Goal: Obtain resource: Download file/media

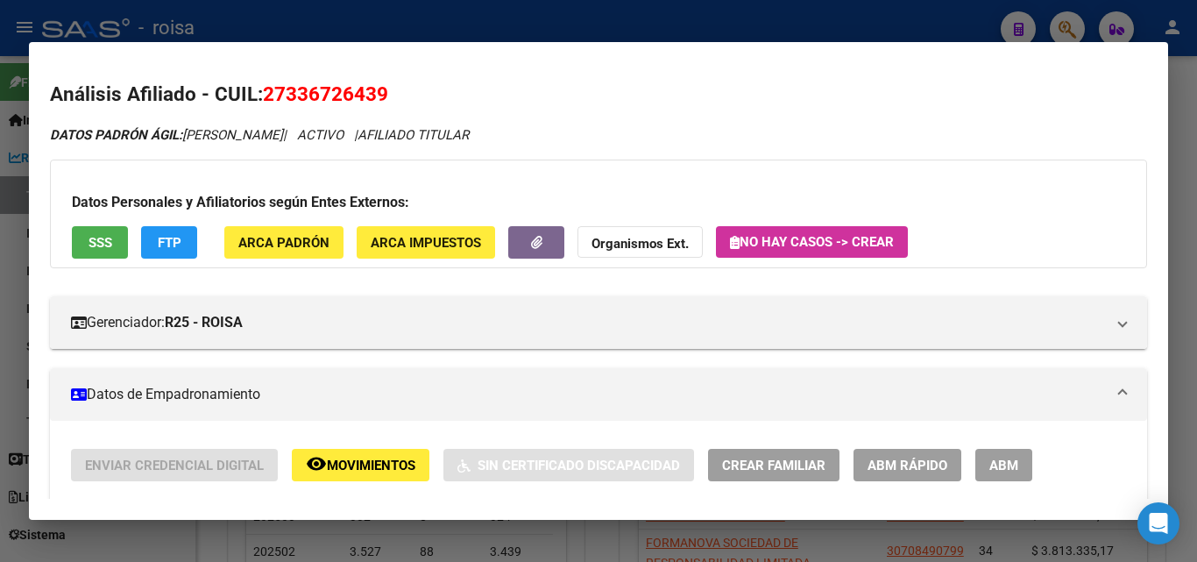
click at [244, 24] on div at bounding box center [598, 281] width 1197 height 562
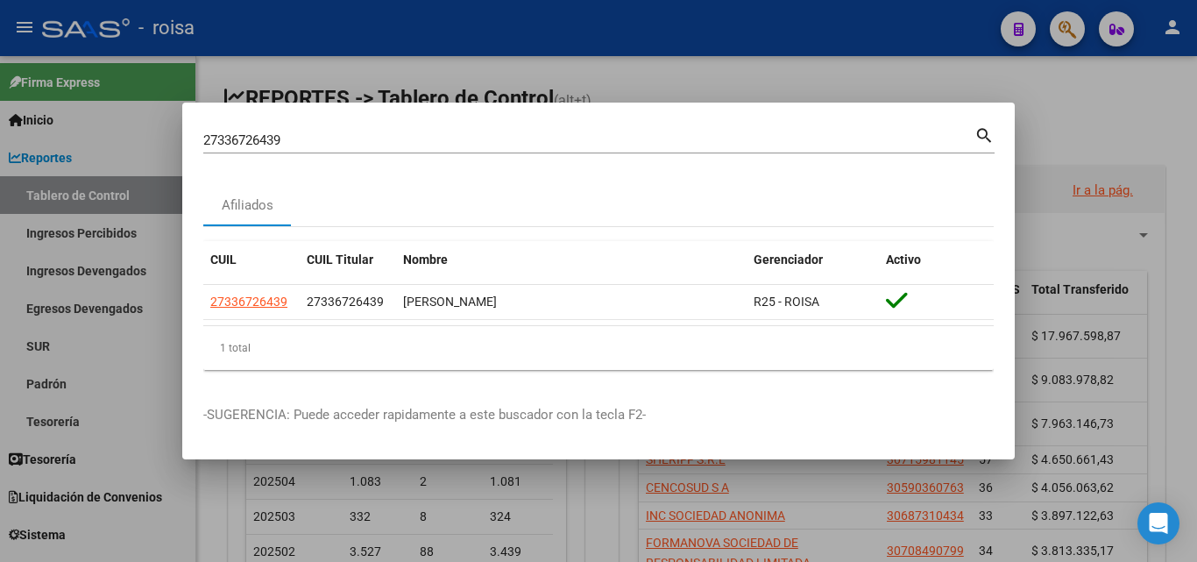
click at [1029, 101] on div at bounding box center [598, 281] width 1197 height 562
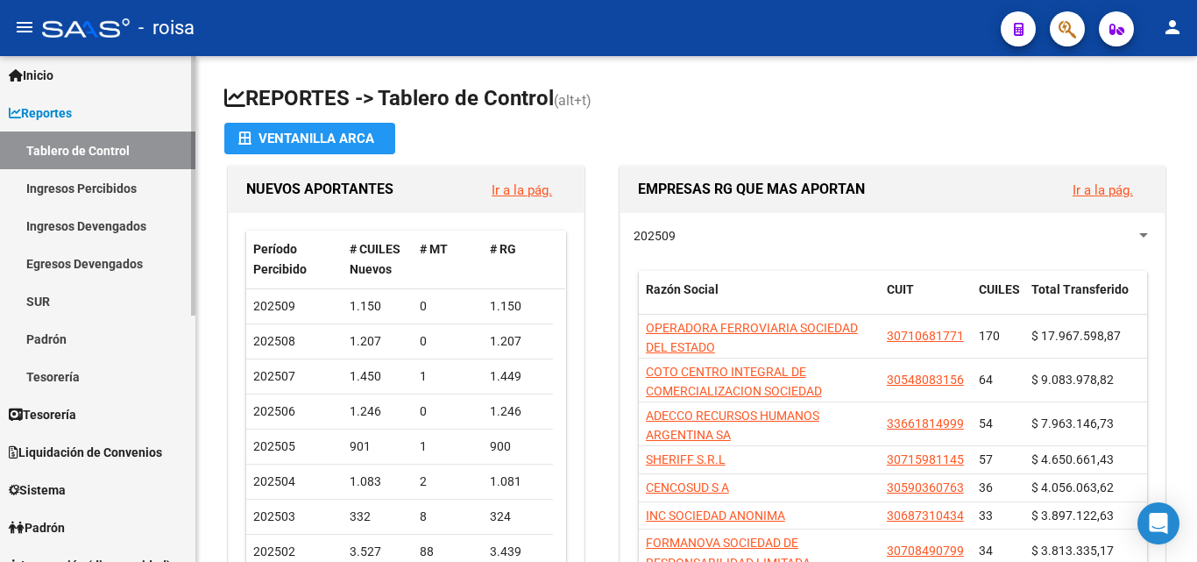
scroll to position [88, 0]
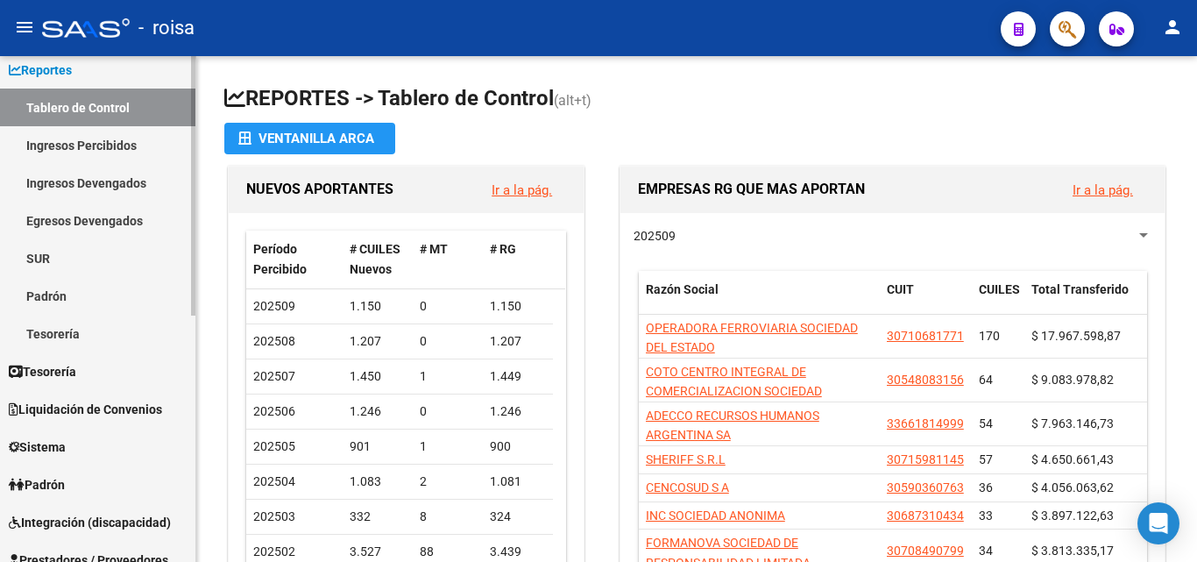
click at [120, 294] on link "Padrón" at bounding box center [97, 296] width 195 height 38
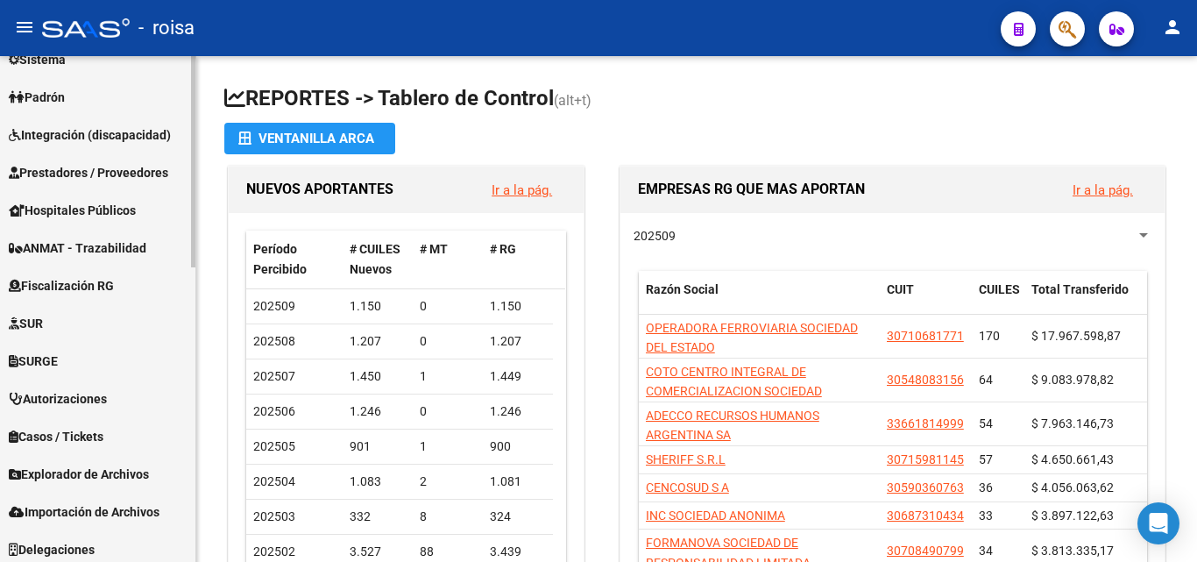
scroll to position [707, 0]
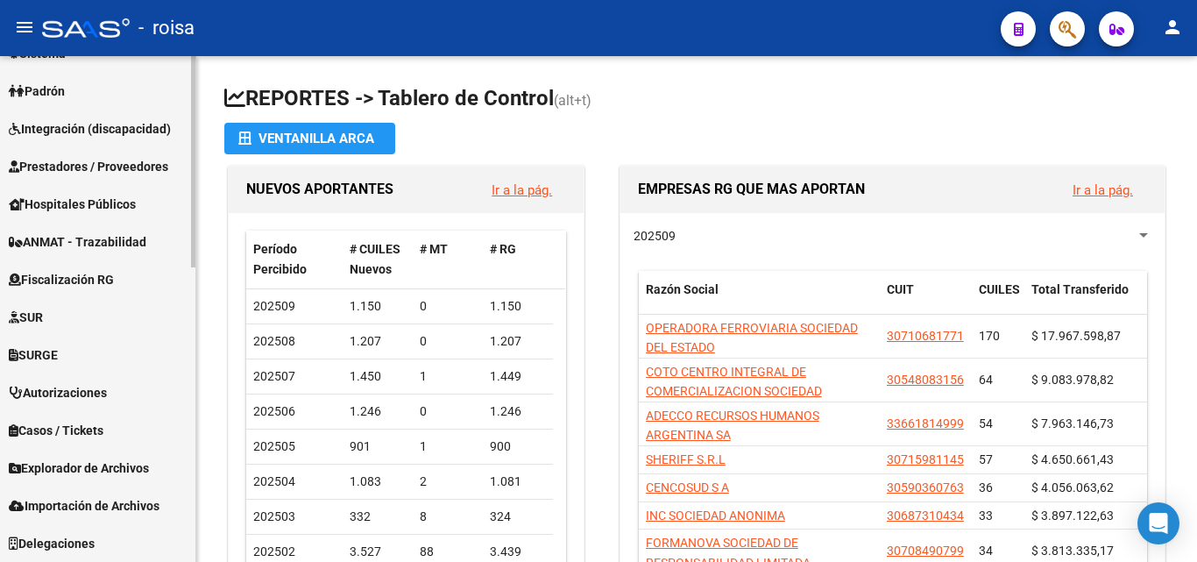
click at [128, 485] on link "Explorador de Archivos" at bounding box center [97, 468] width 195 height 38
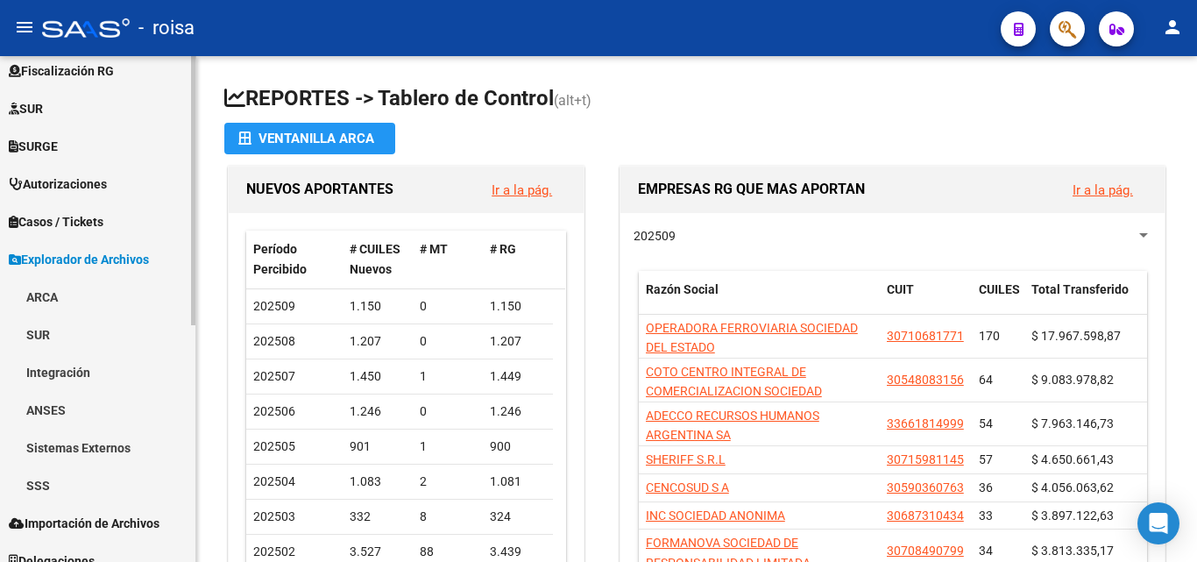
scroll to position [443, 0]
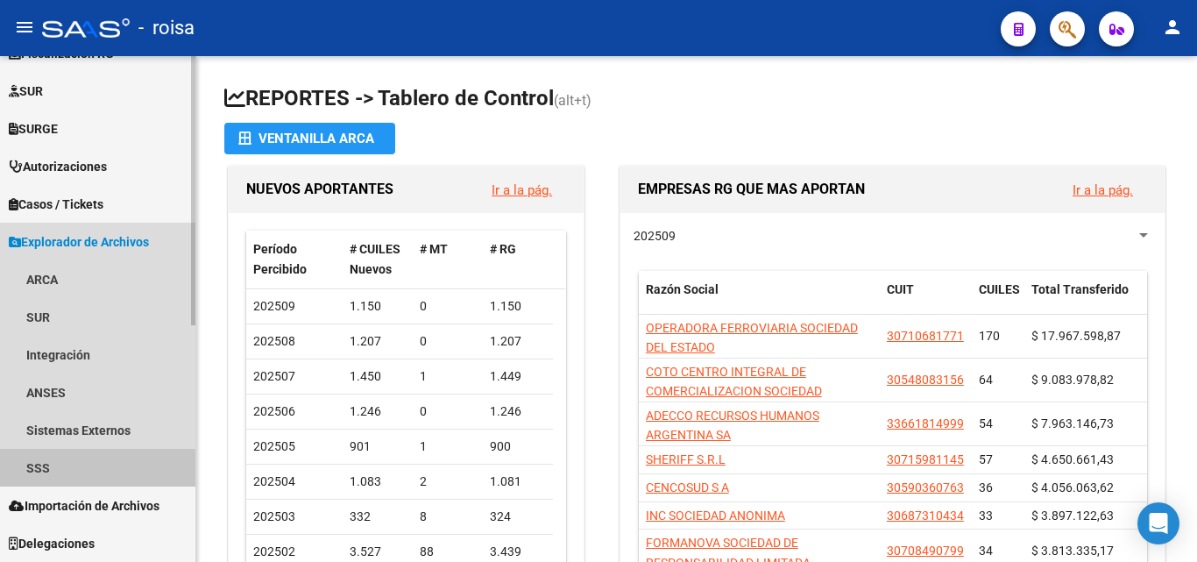
click at [108, 469] on link "SSS" at bounding box center [97, 468] width 195 height 38
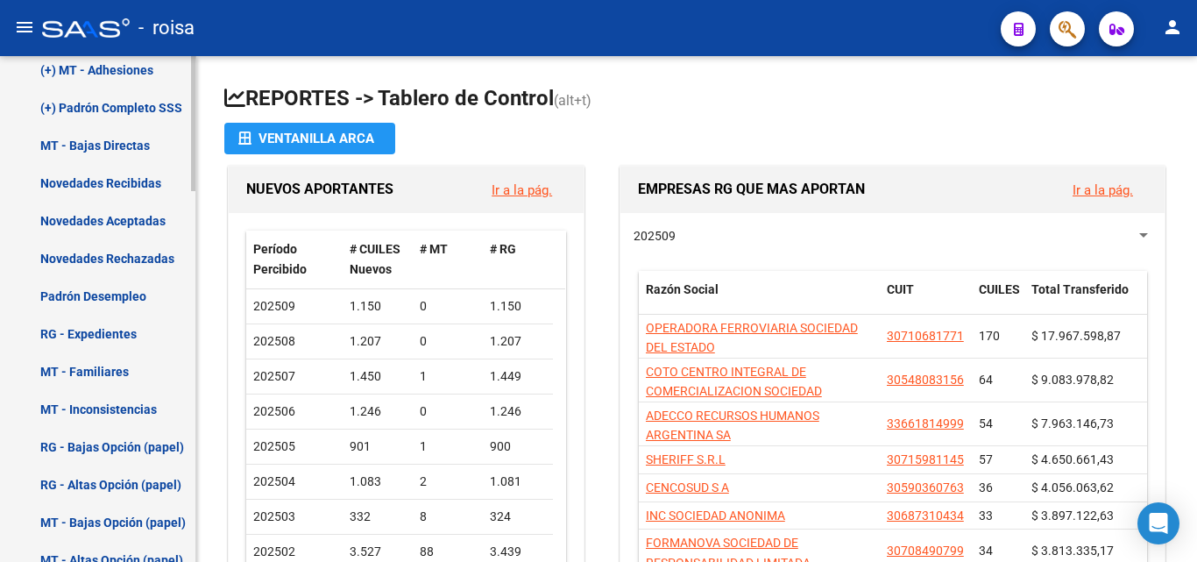
scroll to position [1144, 0]
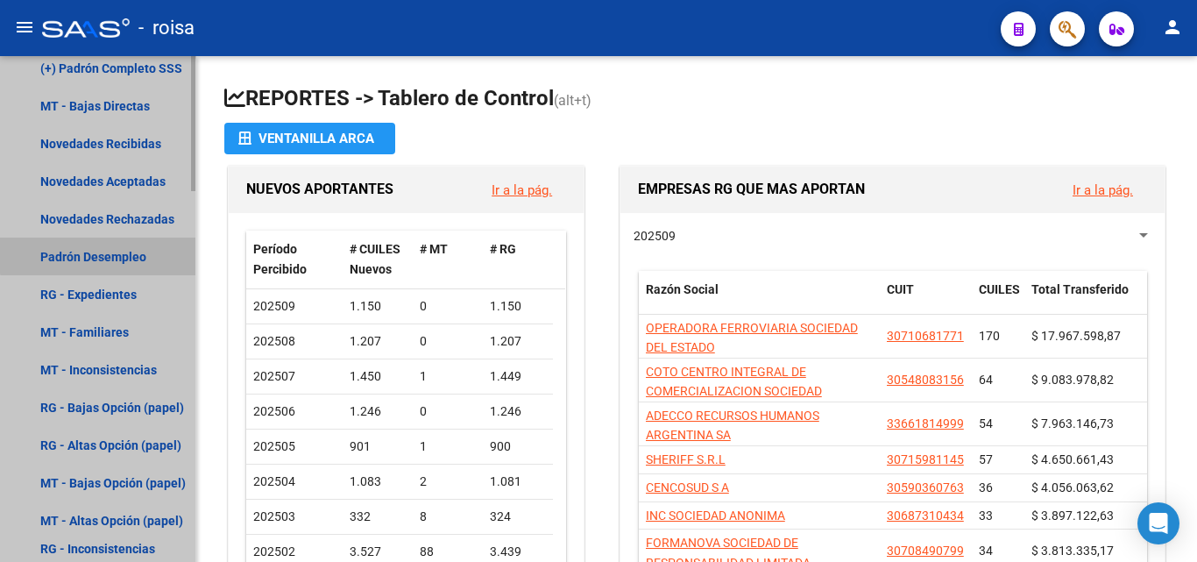
click at [117, 249] on link "Padrón Desempleo" at bounding box center [97, 256] width 195 height 38
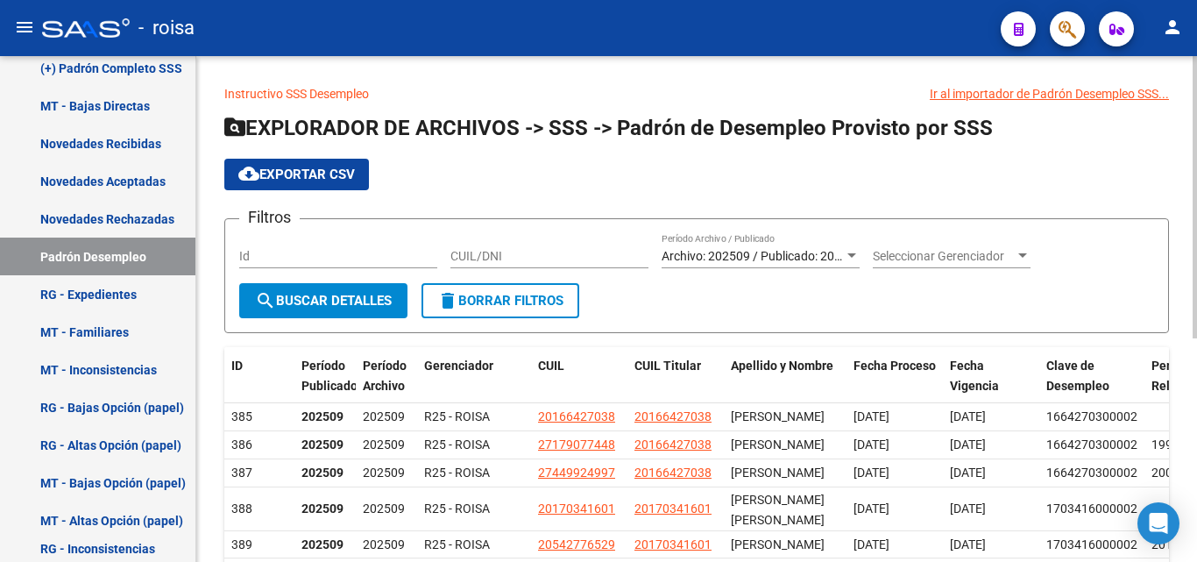
click at [811, 262] on span "Archivo: 202509 / Publicado: 202508" at bounding box center [762, 256] width 201 height 14
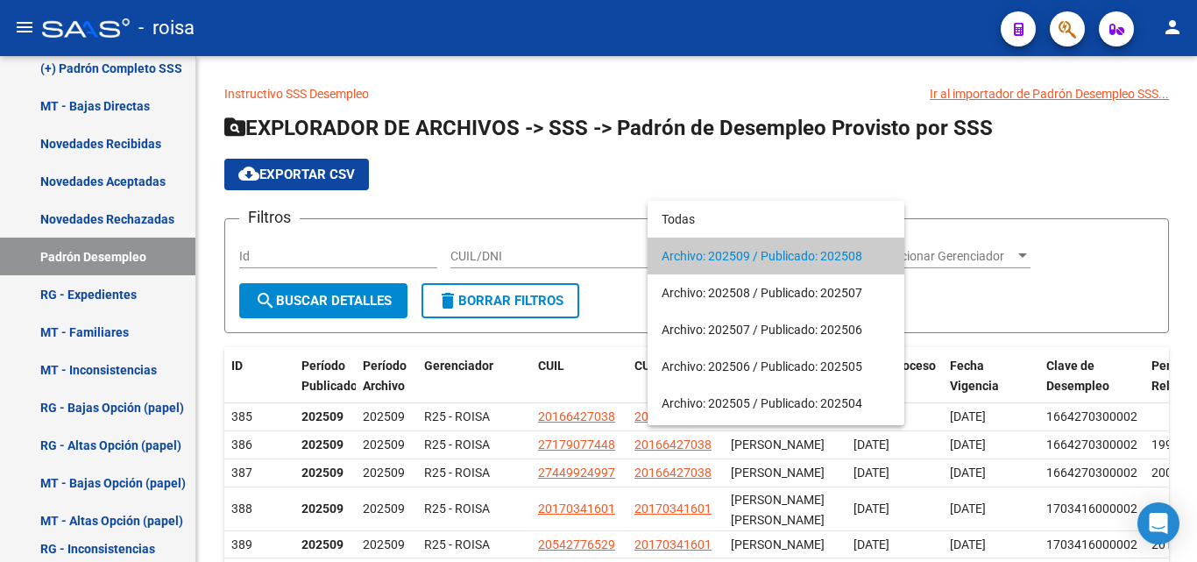
click at [842, 156] on div at bounding box center [598, 281] width 1197 height 562
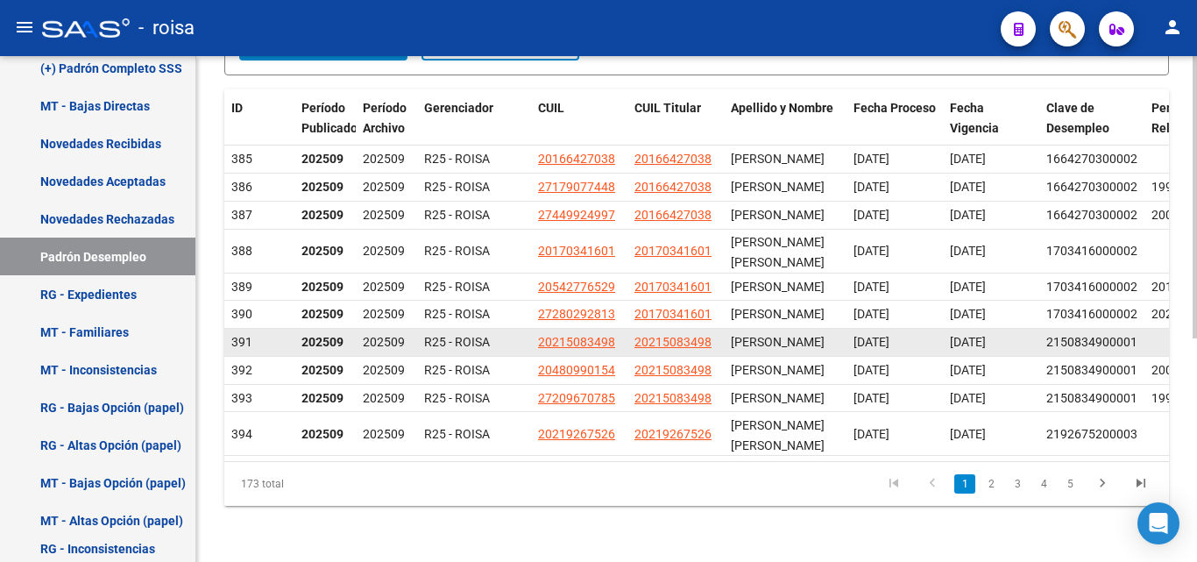
scroll to position [3, 0]
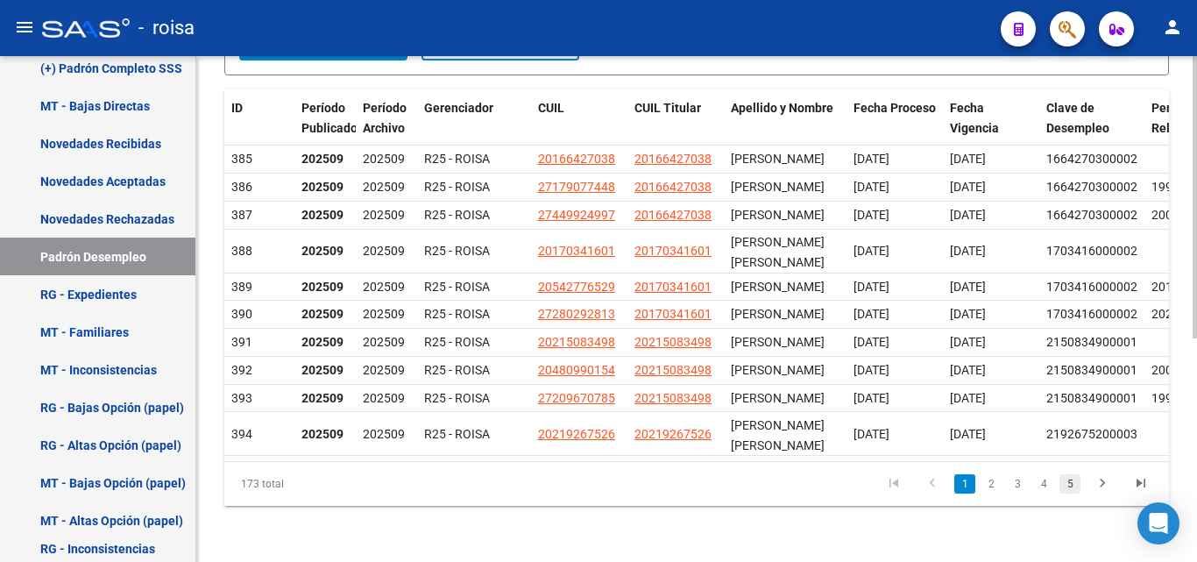
click at [1073, 493] on link "5" at bounding box center [1069, 483] width 21 height 19
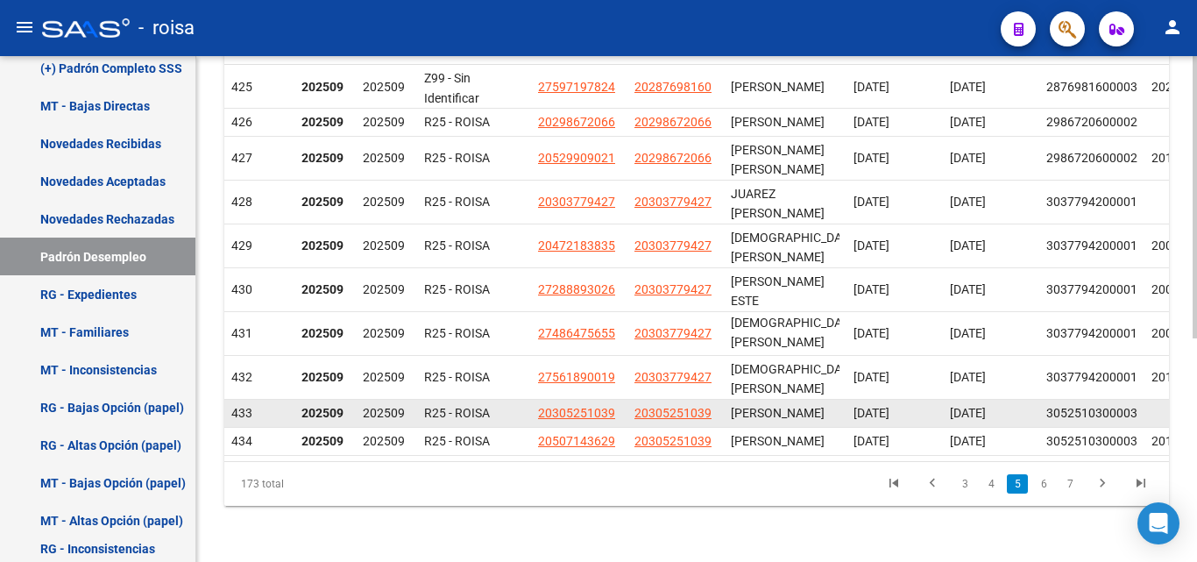
scroll to position [351, 0]
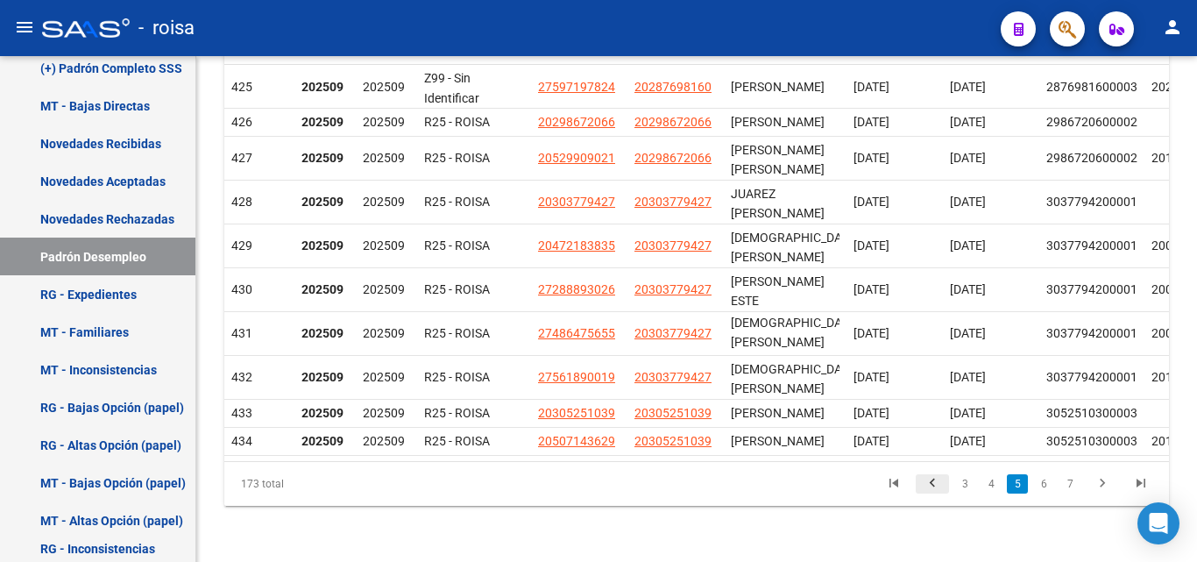
click at [932, 496] on icon "go to previous page" at bounding box center [932, 485] width 23 height 21
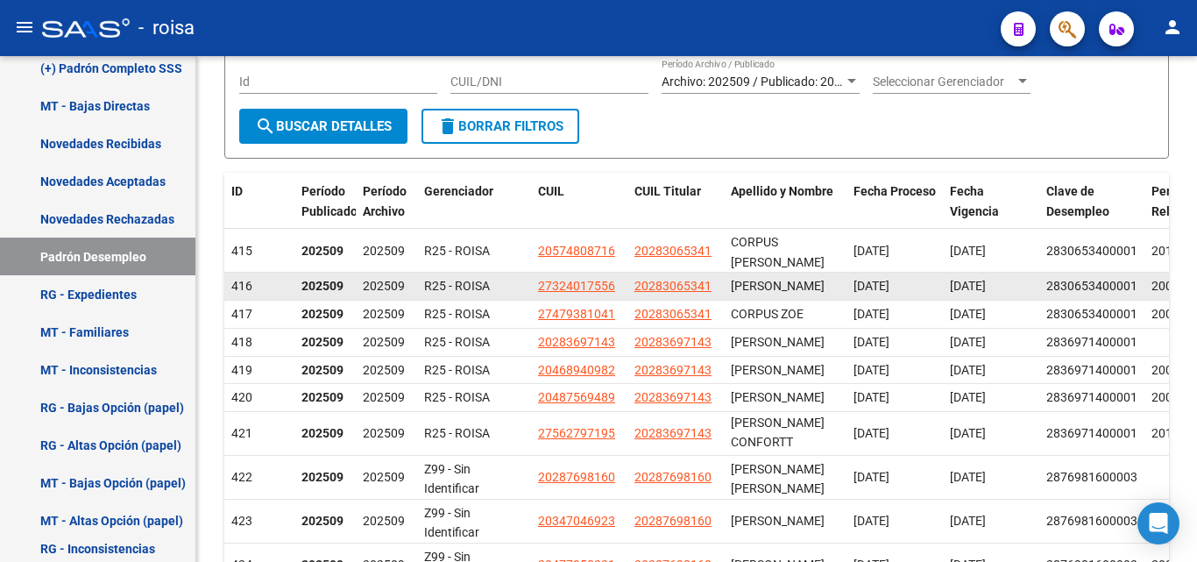
scroll to position [175, 0]
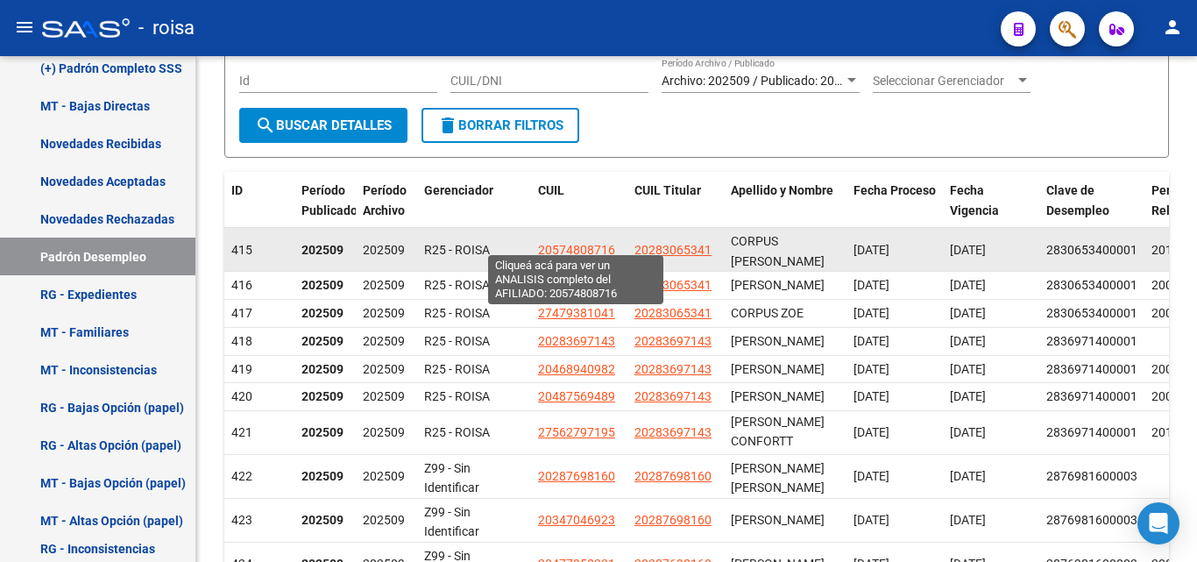
drag, startPoint x: 621, startPoint y: 237, endPoint x: 539, endPoint y: 240, distance: 82.4
click at [539, 240] on datatable-body-cell "20574808716" at bounding box center [579, 249] width 96 height 43
copy span "20574808716"
click at [606, 243] on span "20574808716" at bounding box center [576, 250] width 77 height 14
copy span "20574808716"
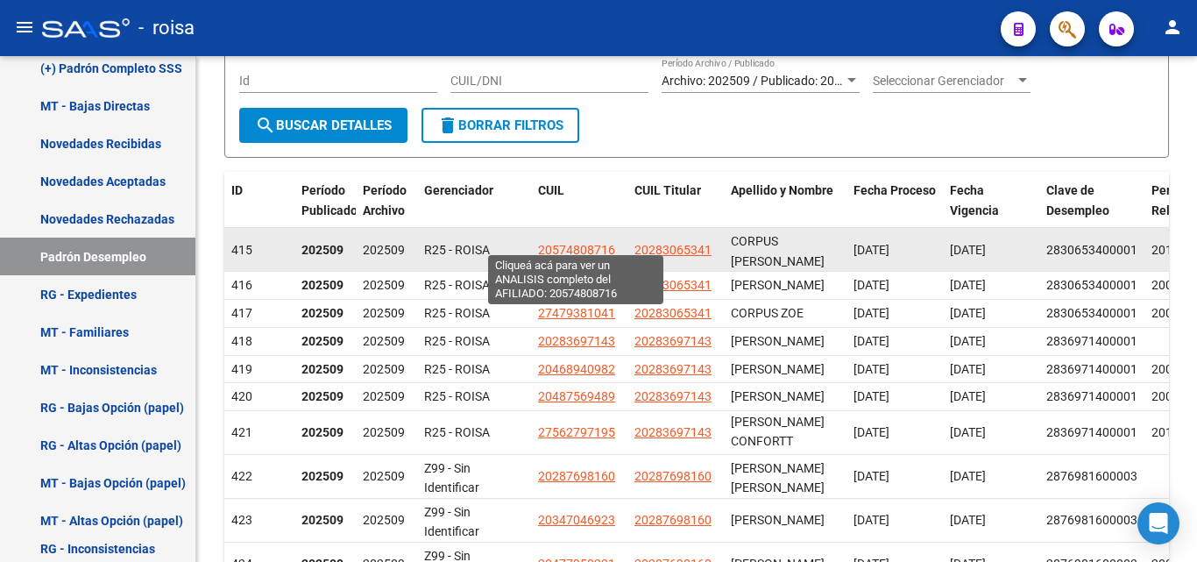
type textarea "20574808716"
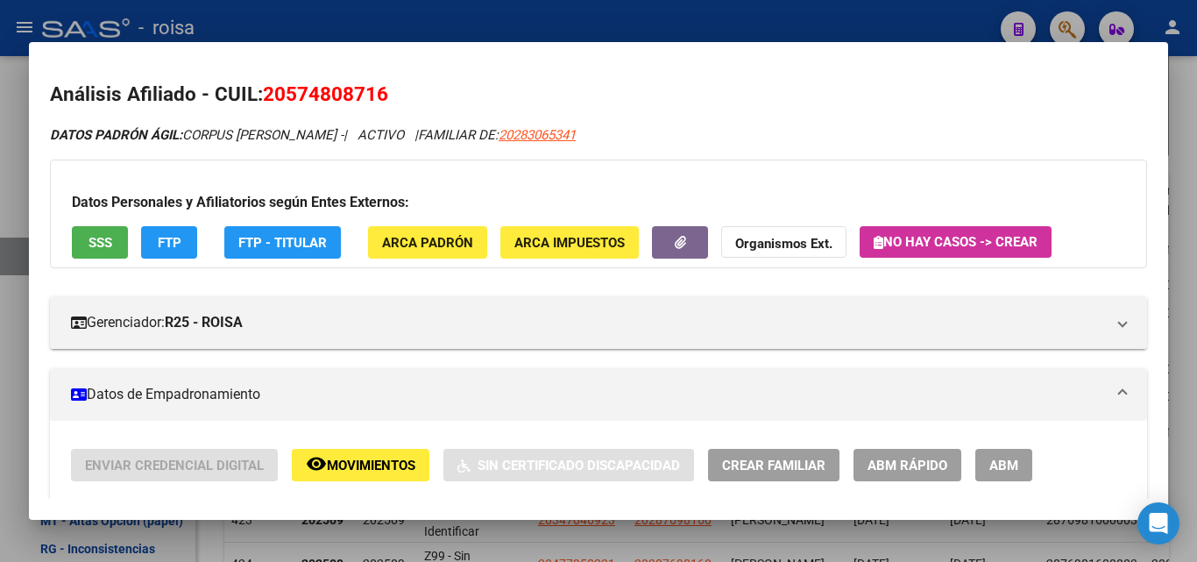
drag, startPoint x: 376, startPoint y: 87, endPoint x: 287, endPoint y: 80, distance: 88.8
click at [287, 80] on h2 "Análisis Afiliado - CUIL: 20574808716" at bounding box center [598, 95] width 1097 height 30
copy span "57480871"
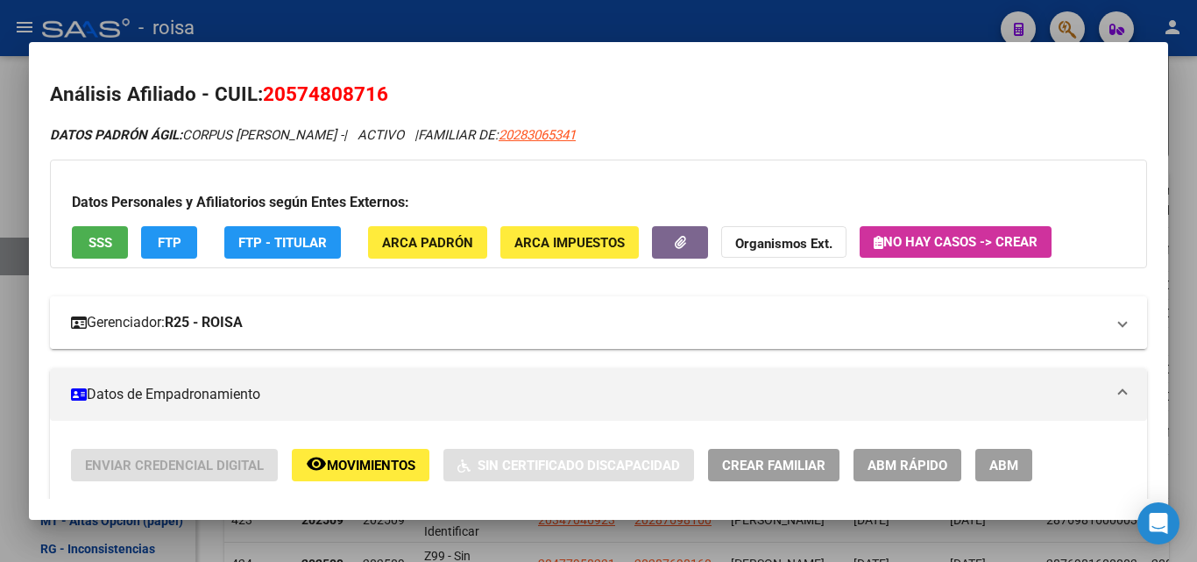
click at [397, 329] on mat-panel-title "Gerenciador: R25 - ROISA" at bounding box center [588, 322] width 1034 height 21
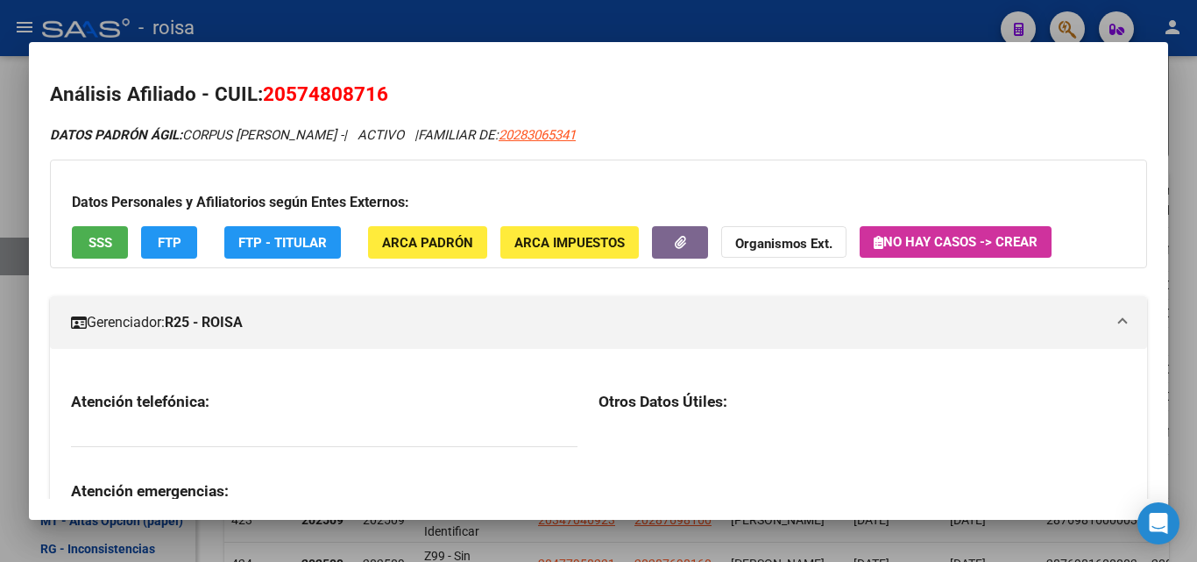
click at [434, 20] on div at bounding box center [598, 281] width 1197 height 562
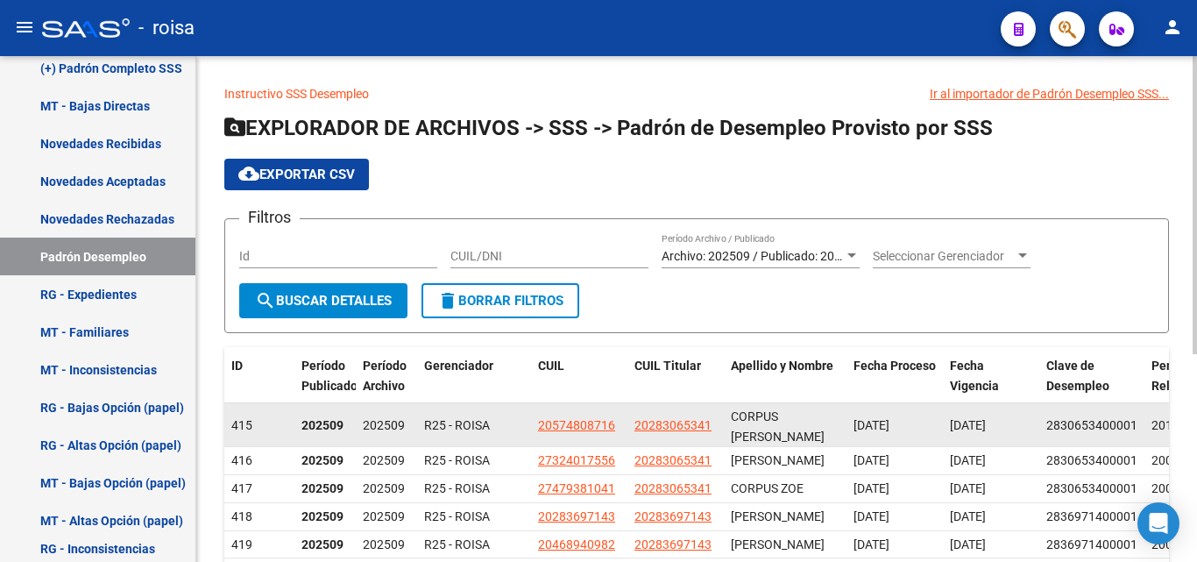
scroll to position [88, 0]
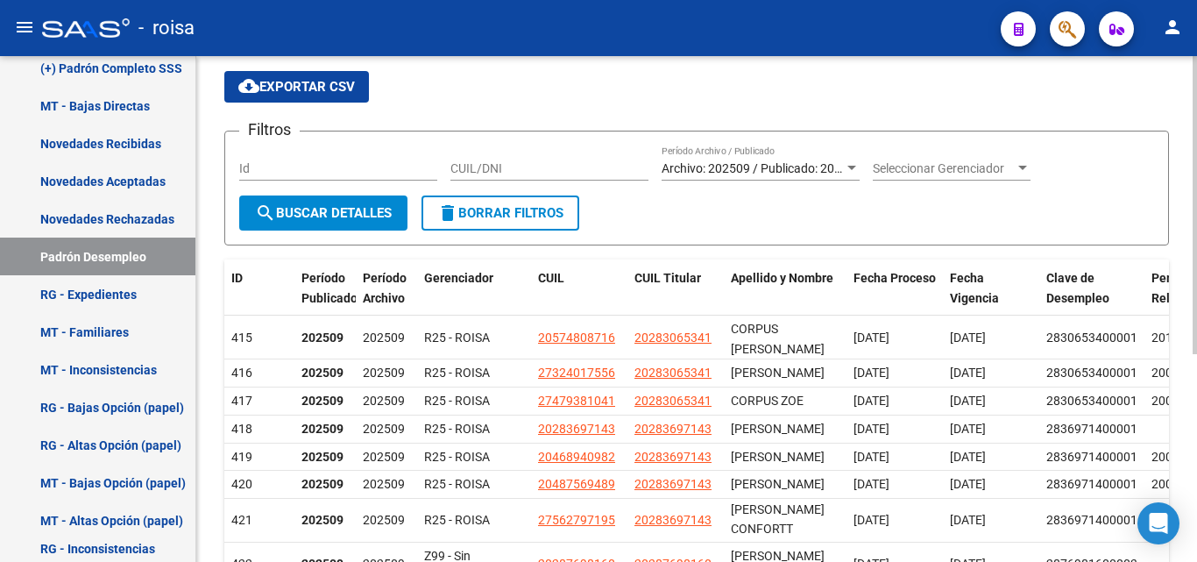
click at [292, 89] on span "cloud_download Exportar CSV" at bounding box center [296, 87] width 117 height 16
click at [844, 172] on div at bounding box center [852, 168] width 16 height 14
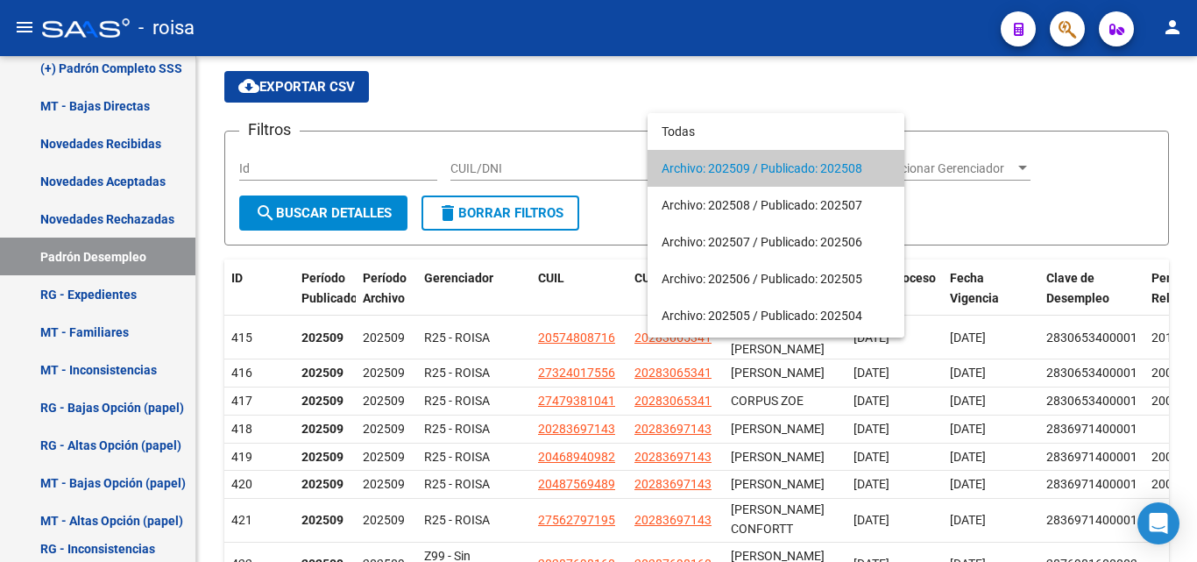
click at [868, 66] on div at bounding box center [598, 281] width 1197 height 562
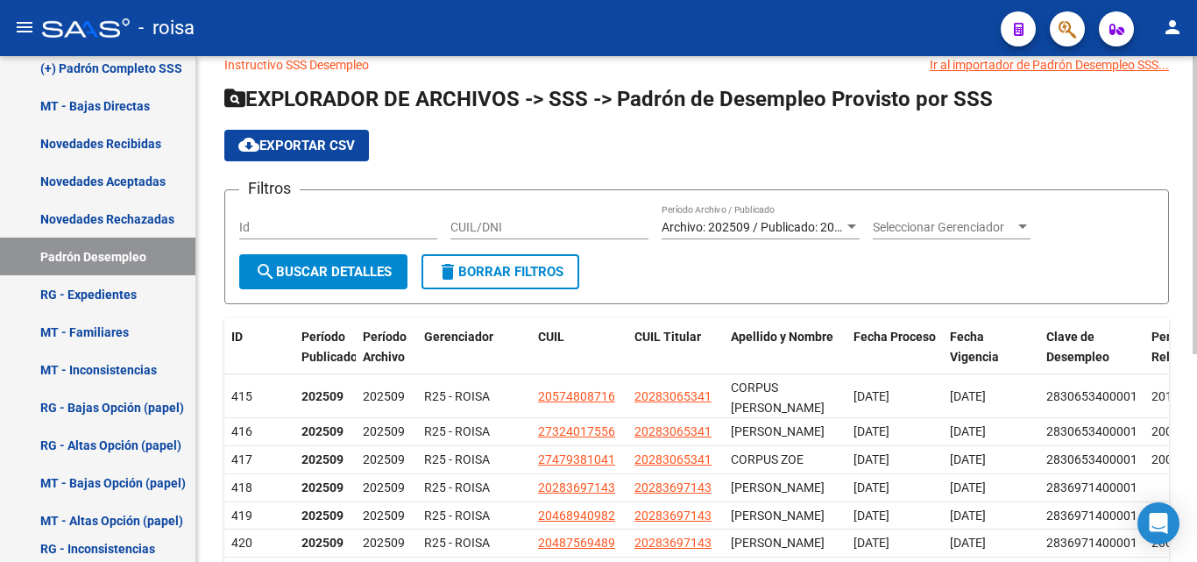
scroll to position [0, 0]
